Goal: Task Accomplishment & Management: Use online tool/utility

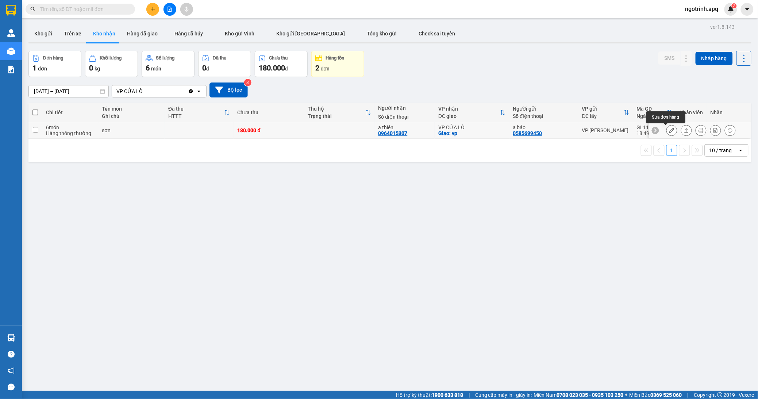
click at [667, 129] on button at bounding box center [672, 130] width 10 height 13
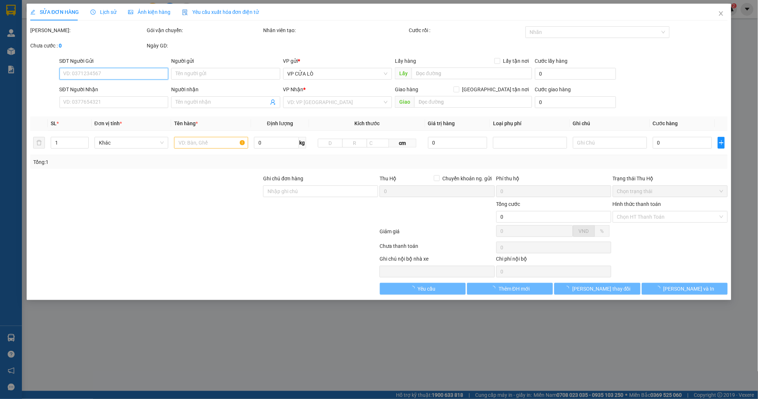
type input "0585699450"
type input "a bảo"
type input "0964015307"
type input "a thiên"
checkbox input "true"
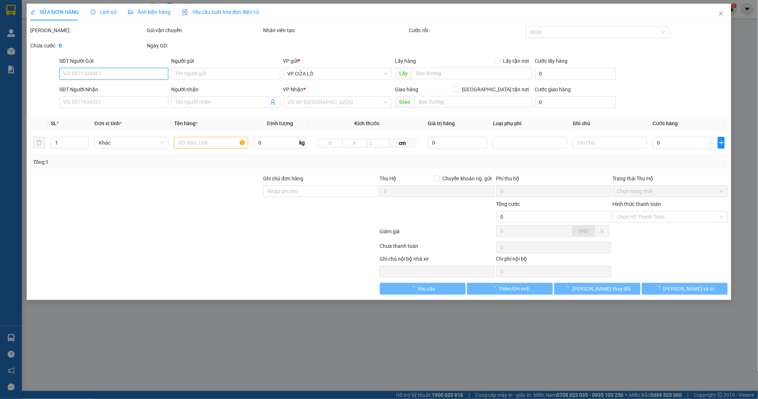
type input "vp"
type input "180.000"
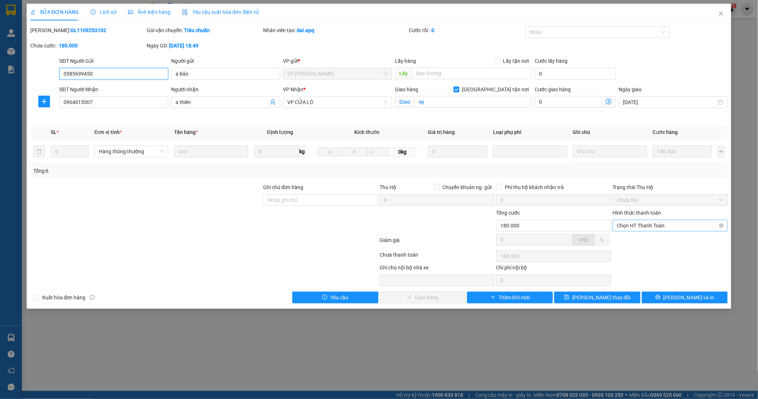
click at [662, 224] on span "Chọn HT Thanh Toán" at bounding box center [670, 225] width 106 height 11
click at [645, 240] on div "Tại văn phòng" at bounding box center [671, 240] width 106 height 8
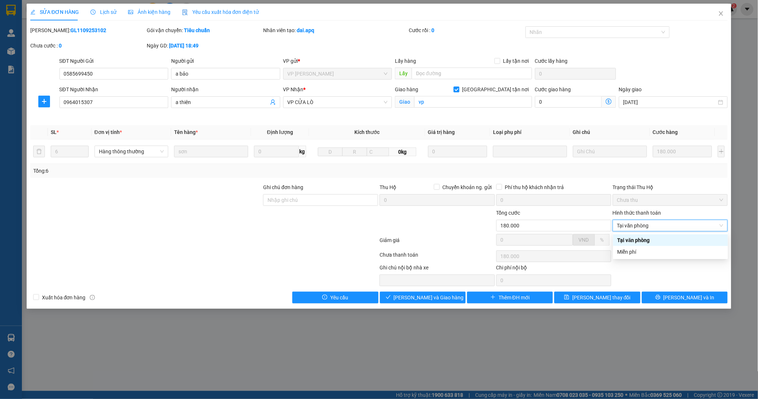
type input "0"
click at [455, 299] on button "Lưu và Giao hàng" at bounding box center [423, 298] width 86 height 12
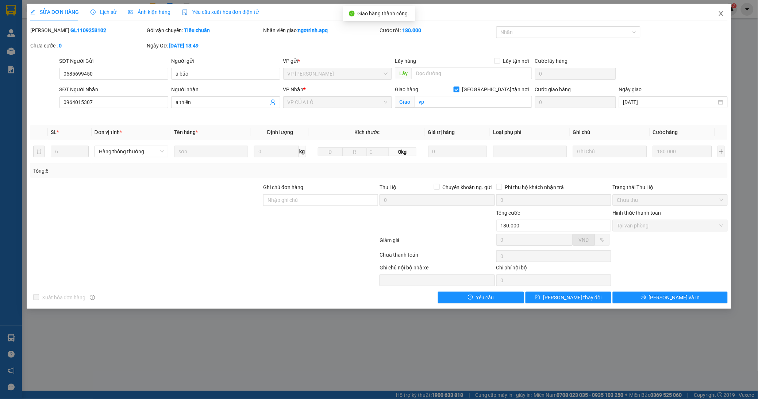
click at [722, 15] on icon "close" at bounding box center [722, 14] width 6 height 6
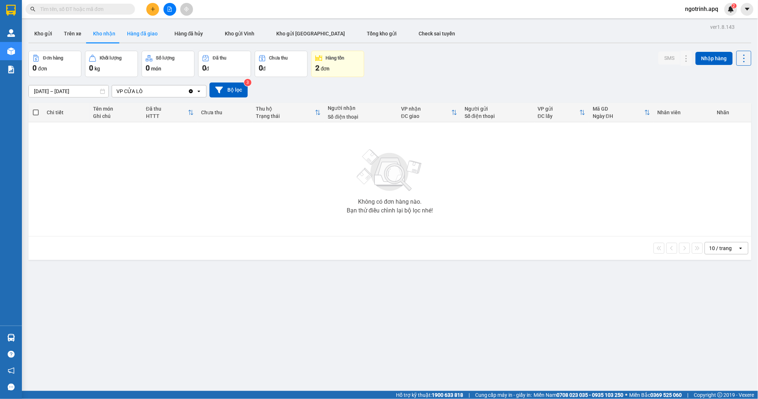
click at [144, 33] on button "Hàng đã giao" at bounding box center [142, 34] width 42 height 18
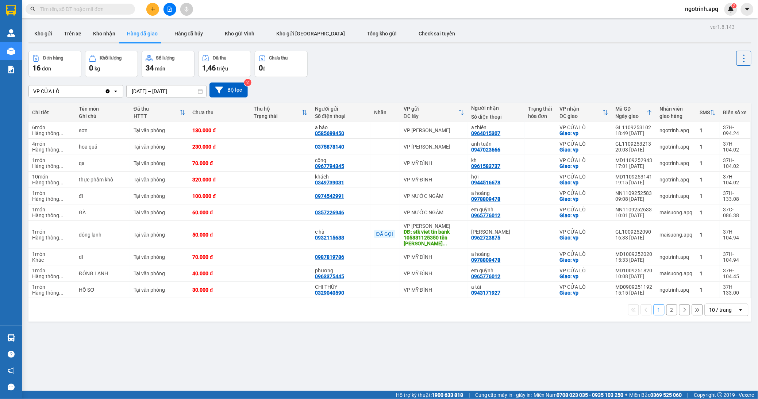
click at [703, 6] on span "ngotrinh.apq" at bounding box center [702, 8] width 45 height 9
click at [692, 21] on span "Đăng xuất" at bounding box center [706, 23] width 31 height 8
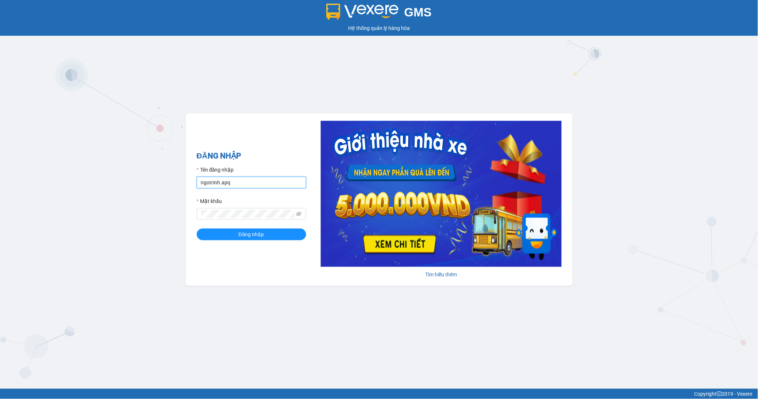
click at [211, 183] on input "ngotrinh.apq" at bounding box center [252, 183] width 110 height 12
type input "maisuong.apq"
